Goal: Transaction & Acquisition: Purchase product/service

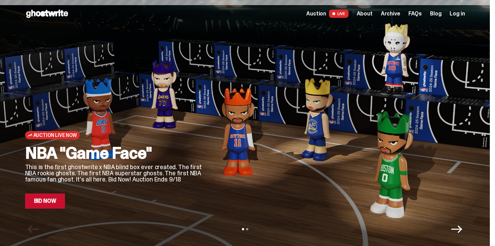
click at [326, 11] on span "Auction" at bounding box center [316, 13] width 20 height 5
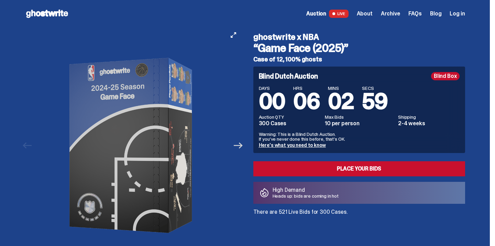
click at [239, 146] on icon "Next" at bounding box center [238, 146] width 9 height 6
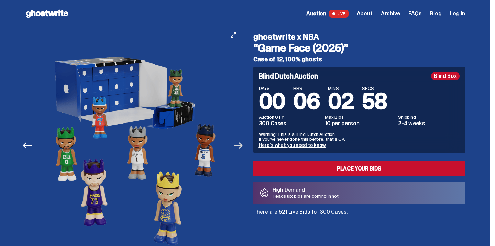
click at [239, 146] on icon "Next" at bounding box center [238, 146] width 9 height 6
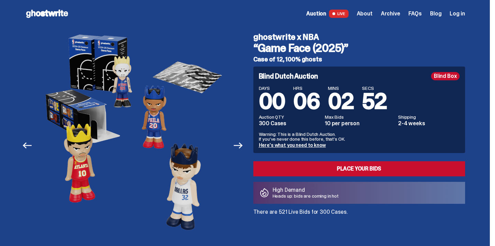
click at [293, 145] on link "Here's what you need to know" at bounding box center [292, 145] width 67 height 6
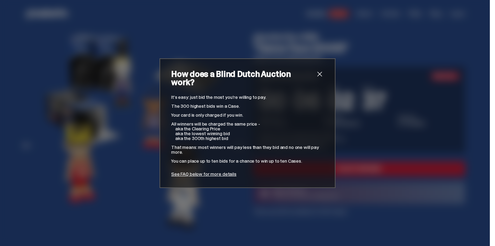
click at [318, 75] on span "close" at bounding box center [319, 74] width 8 height 8
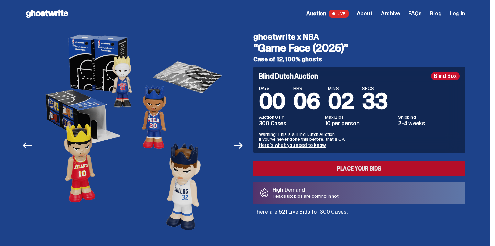
click at [311, 167] on link "Place your Bids" at bounding box center [359, 168] width 212 height 15
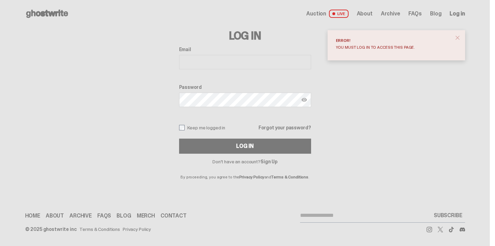
click at [456, 35] on span "close" at bounding box center [457, 37] width 7 height 7
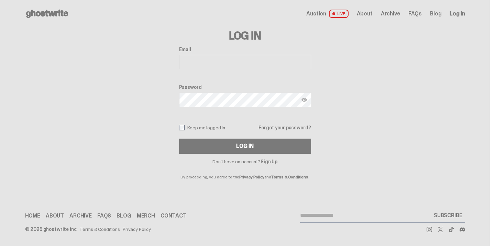
click at [271, 162] on link "Sign Up" at bounding box center [268, 162] width 17 height 6
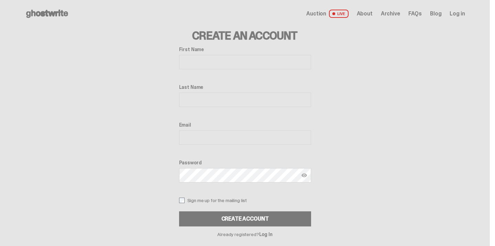
click at [231, 67] on input "First Name" at bounding box center [245, 62] width 132 height 14
type input "*"
type input "******"
type input "**********"
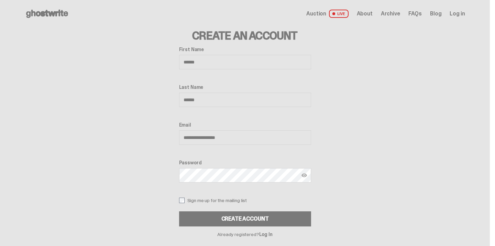
click at [187, 184] on div "Password" at bounding box center [245, 172] width 132 height 24
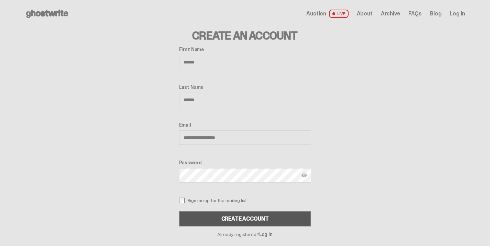
click at [189, 214] on button "Create Account" at bounding box center [245, 219] width 132 height 15
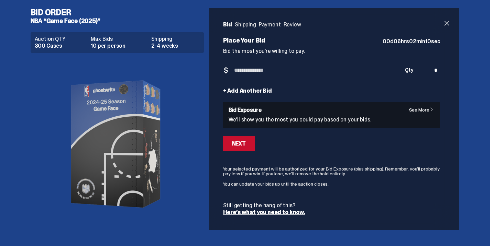
click at [413, 108] on link "See More" at bounding box center [423, 110] width 29 height 5
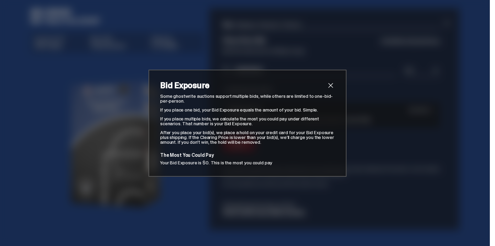
click at [332, 85] on span "close" at bounding box center [330, 85] width 8 height 8
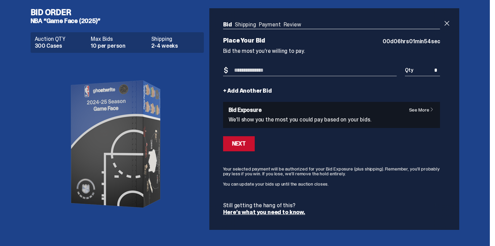
click at [298, 68] on input "Bid Amount" at bounding box center [310, 70] width 174 height 11
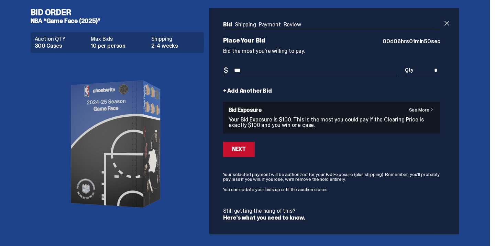
type input "***"
click at [295, 144] on div "Next" at bounding box center [331, 149] width 217 height 15
click at [255, 151] on button "Next" at bounding box center [239, 149] width 32 height 15
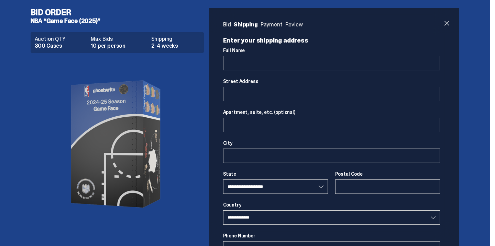
click at [150, 135] on img at bounding box center [116, 144] width 137 height 172
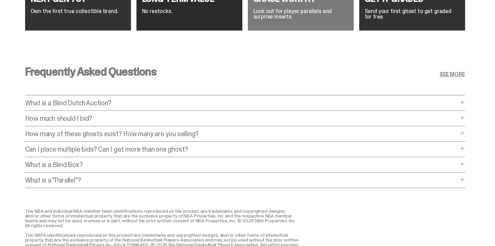
scroll to position [2696, 0]
click at [198, 117] on p "How much should I bid?" at bounding box center [241, 118] width 433 height 7
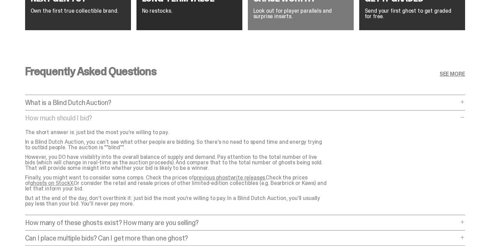
click at [214, 175] on link "previous ghostwrite releases." at bounding box center [230, 177] width 72 height 7
click at [74, 180] on link "ghosts on StockX." at bounding box center [52, 183] width 44 height 7
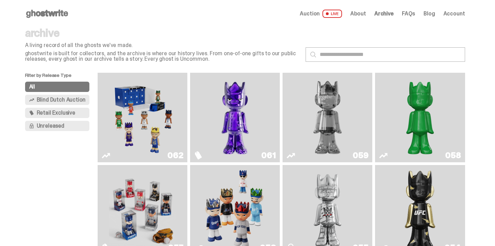
click at [72, 98] on span "Blind Dutch Auction" at bounding box center [61, 99] width 49 height 5
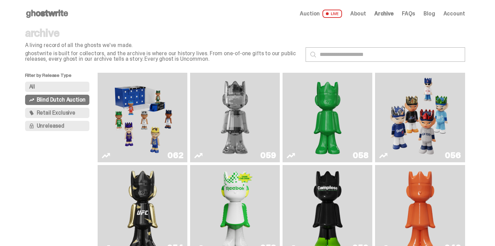
click at [172, 123] on img "Game Face (2025)" at bounding box center [142, 118] width 67 height 84
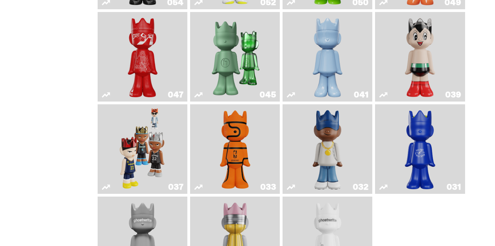
scroll to position [188, 0]
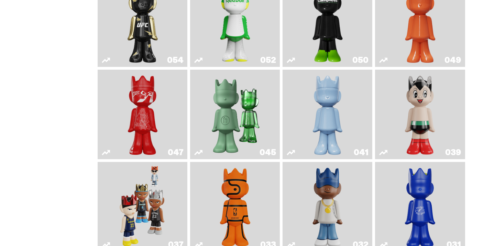
click at [157, 208] on img "Game Face (2024)" at bounding box center [142, 207] width 47 height 84
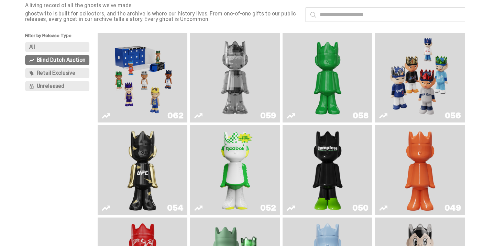
scroll to position [40, 0]
click at [225, 96] on img "Two" at bounding box center [234, 78] width 67 height 84
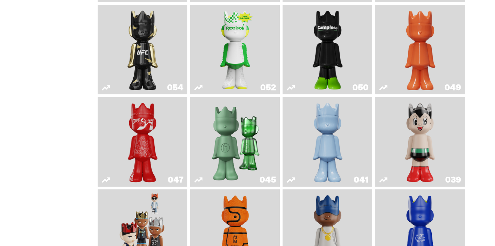
scroll to position [154, 0]
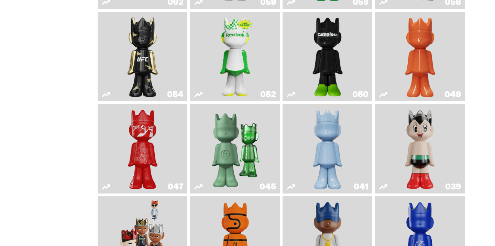
click at [166, 65] on link "054" at bounding box center [142, 56] width 81 height 84
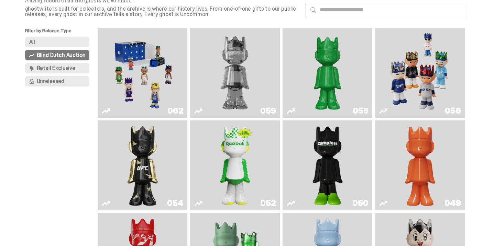
scroll to position [38, 0]
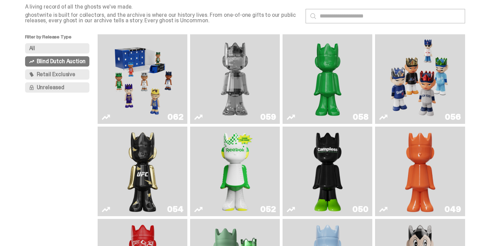
click at [404, 98] on img "Game Face (2025)" at bounding box center [419, 79] width 67 height 84
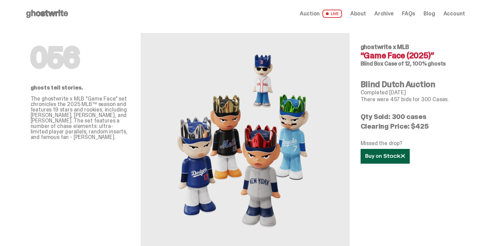
click at [390, 154] on icon at bounding box center [385, 156] width 40 height 5
